Goal: Task Accomplishment & Management: Use online tool/utility

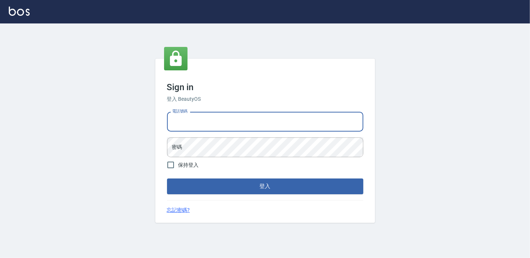
click at [205, 113] on input "電話號碼" at bounding box center [265, 122] width 196 height 20
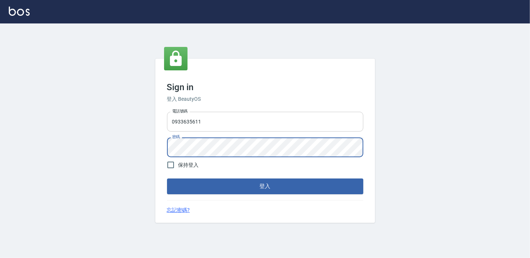
click at [214, 124] on input "0933635611" at bounding box center [265, 122] width 196 height 20
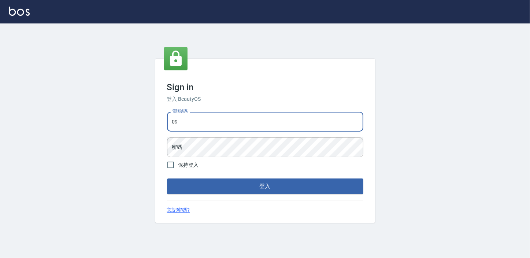
type input "0"
click at [214, 124] on input "電話號碼" at bounding box center [265, 122] width 196 height 20
type input "0911903627"
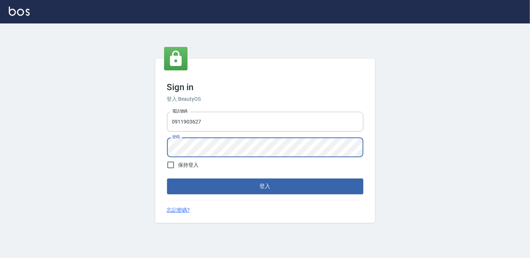
click at [167, 178] on button "登入" at bounding box center [265, 185] width 196 height 15
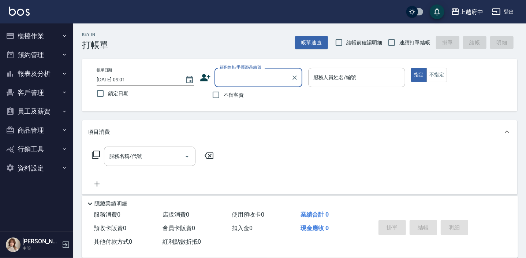
click at [33, 37] on button "櫃檯作業" at bounding box center [36, 35] width 67 height 19
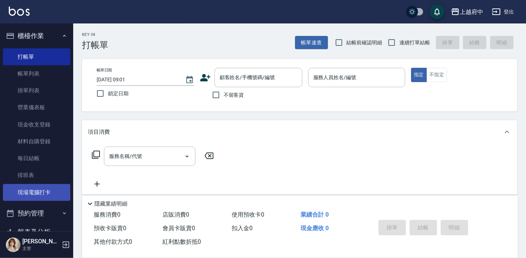
click at [25, 189] on link "現場電腦打卡" at bounding box center [36, 192] width 67 height 17
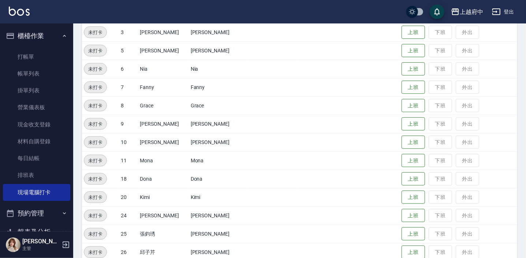
scroll to position [133, 0]
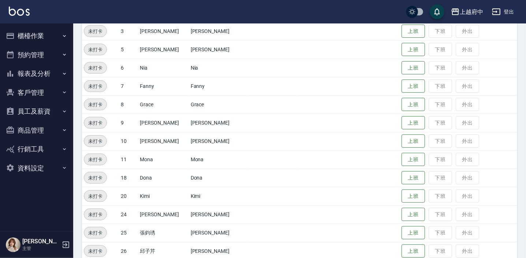
scroll to position [133, 0]
click at [402, 158] on button "上班" at bounding box center [413, 159] width 23 height 13
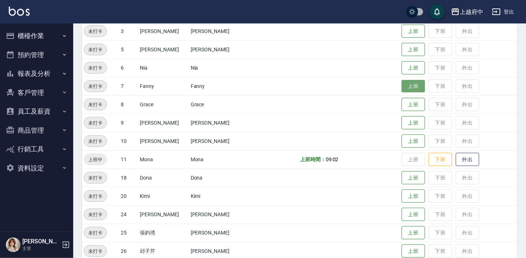
click at [403, 81] on button "上班" at bounding box center [413, 86] width 23 height 13
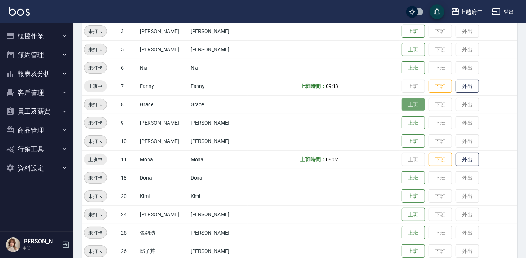
click at [406, 103] on button "上班" at bounding box center [413, 104] width 23 height 13
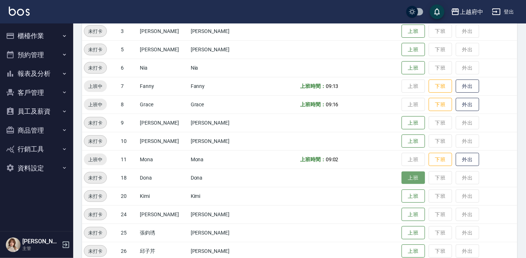
click at [402, 175] on button "上班" at bounding box center [413, 177] width 23 height 13
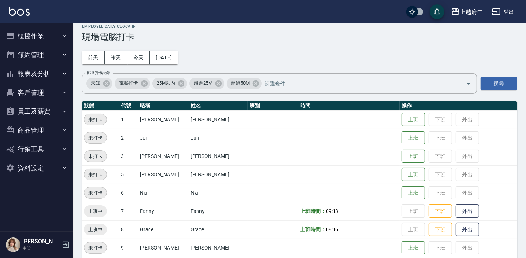
scroll to position [0, 0]
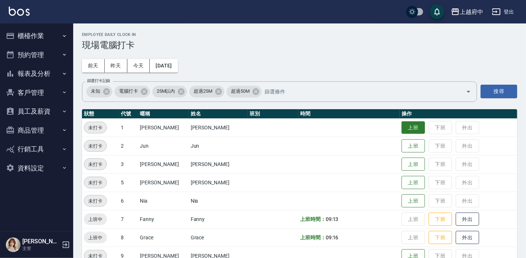
click at [402, 124] on button "上班" at bounding box center [413, 127] width 23 height 13
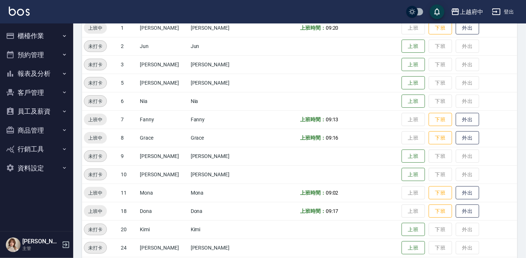
scroll to position [133, 0]
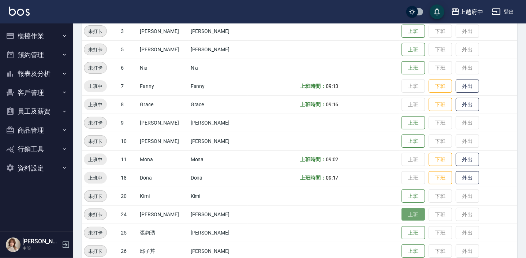
click at [402, 214] on button "上班" at bounding box center [413, 214] width 23 height 13
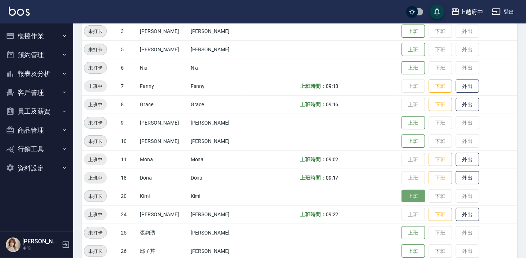
click at [402, 193] on button "上班" at bounding box center [413, 196] width 23 height 13
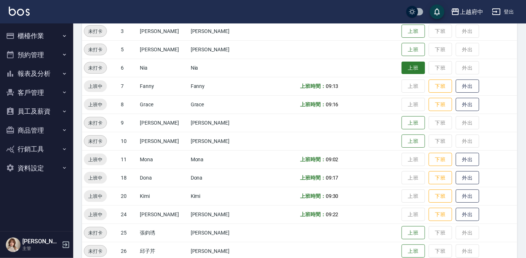
click at [404, 66] on button "上班" at bounding box center [413, 68] width 23 height 13
click at [314, 218] on td "上班時間： 09:22" at bounding box center [348, 214] width 101 height 18
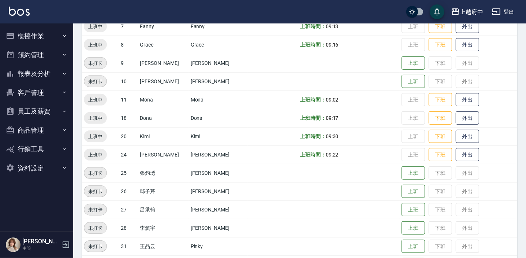
scroll to position [217, 0]
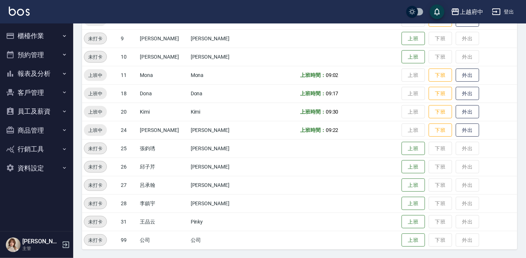
click at [322, 166] on td at bounding box center [348, 166] width 101 height 18
click at [408, 200] on button "上班" at bounding box center [413, 203] width 23 height 13
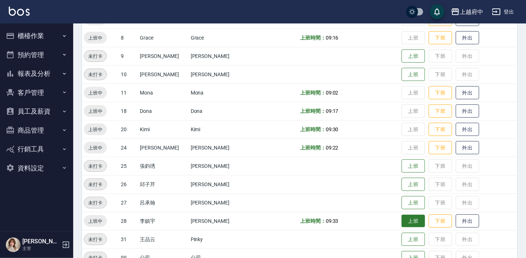
scroll to position [213, 0]
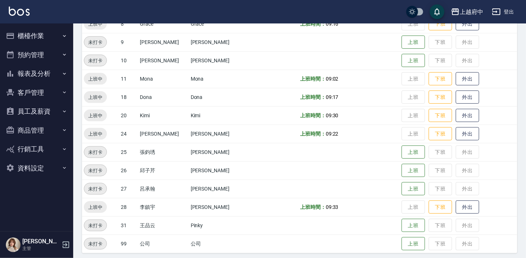
click at [372, 139] on td "上班時間： 09:22" at bounding box center [348, 134] width 101 height 18
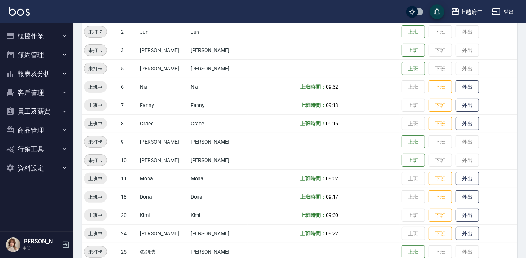
scroll to position [114, 0]
click at [402, 51] on button "上班" at bounding box center [413, 50] width 23 height 13
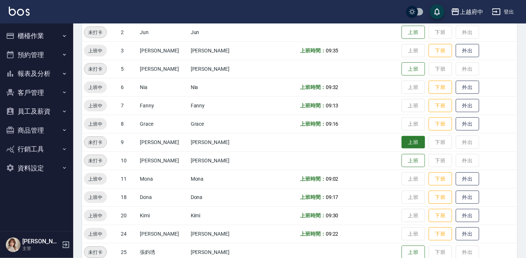
click at [408, 140] on button "上班" at bounding box center [413, 142] width 23 height 13
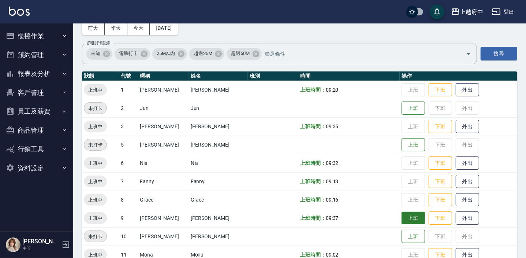
scroll to position [0, 0]
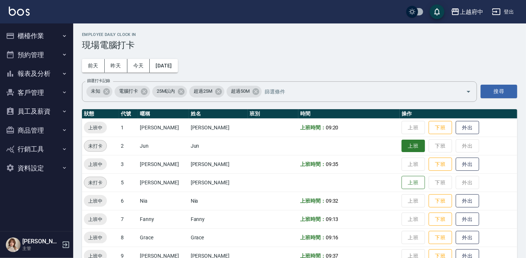
click at [406, 142] on button "上班" at bounding box center [413, 146] width 23 height 13
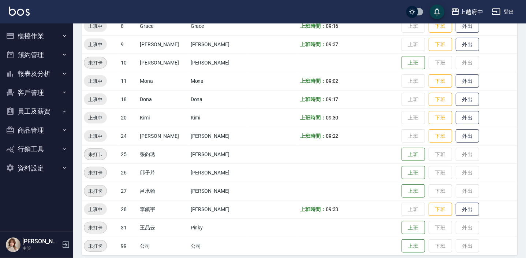
scroll to position [217, 0]
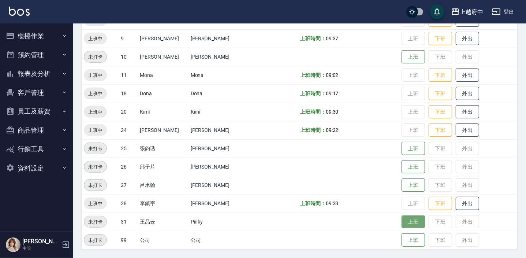
click at [408, 218] on button "上班" at bounding box center [413, 221] width 23 height 13
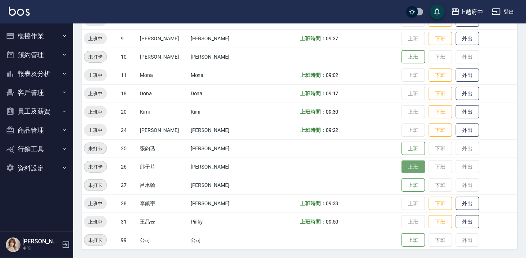
click at [402, 168] on button "上班" at bounding box center [413, 166] width 23 height 13
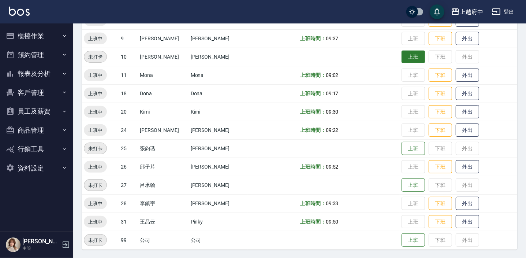
click at [403, 56] on button "上班" at bounding box center [413, 57] width 23 height 13
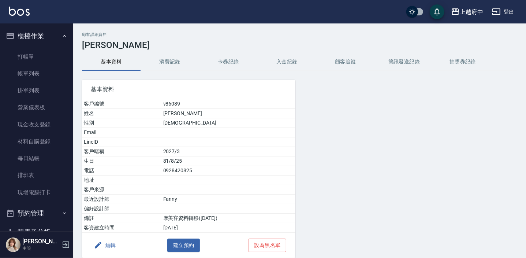
scroll to position [155, 0]
